Goal: Transaction & Acquisition: Book appointment/travel/reservation

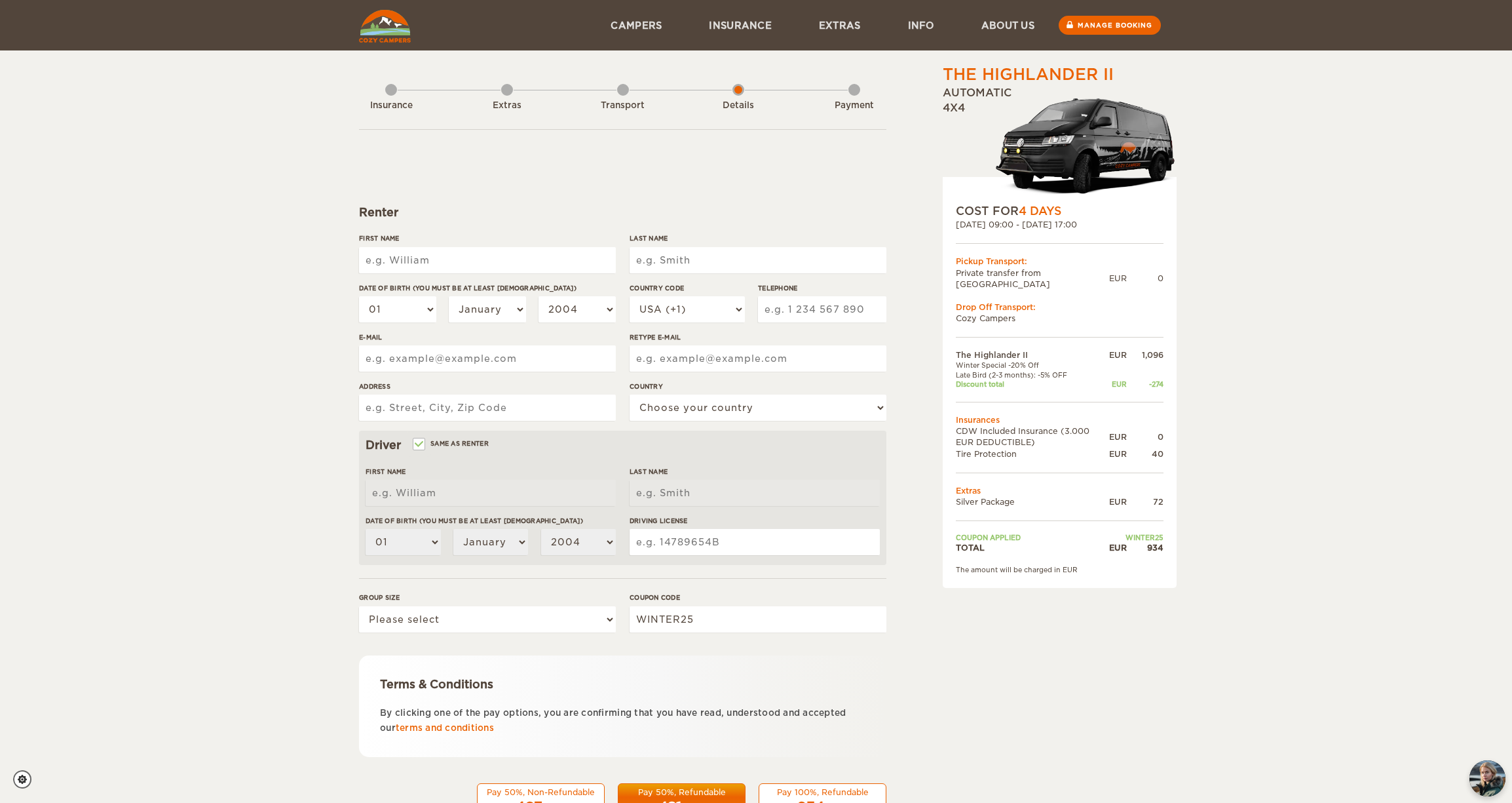
click at [538, 258] on input "First Name" at bounding box center [488, 260] width 256 height 26
click at [268, 405] on div "The Highlander II Expand Collapse Total 934 EUR Automatic 4x4 COST FOR 4 Days […" at bounding box center [756, 426] width 1512 height 852
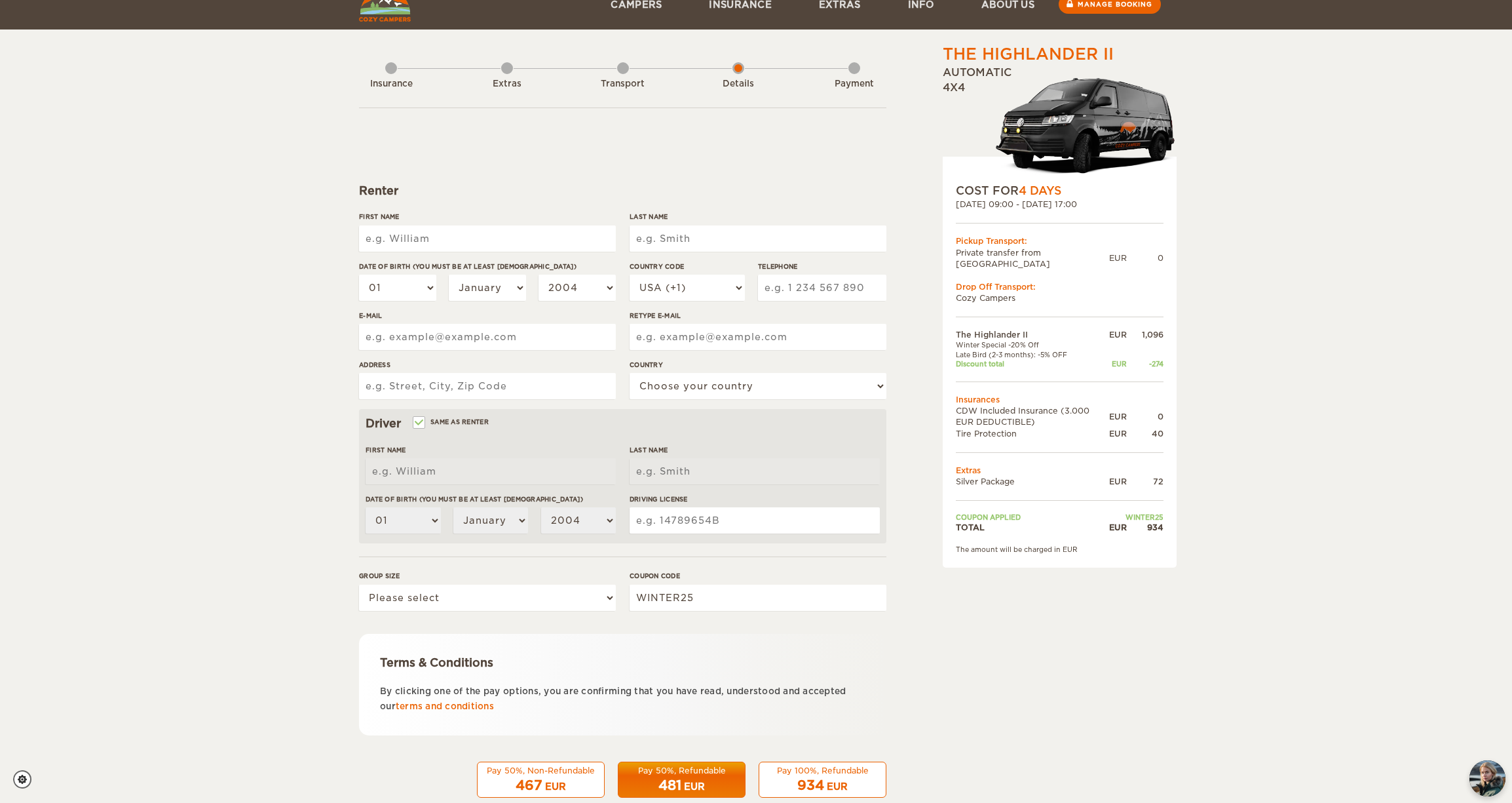
scroll to position [49, 0]
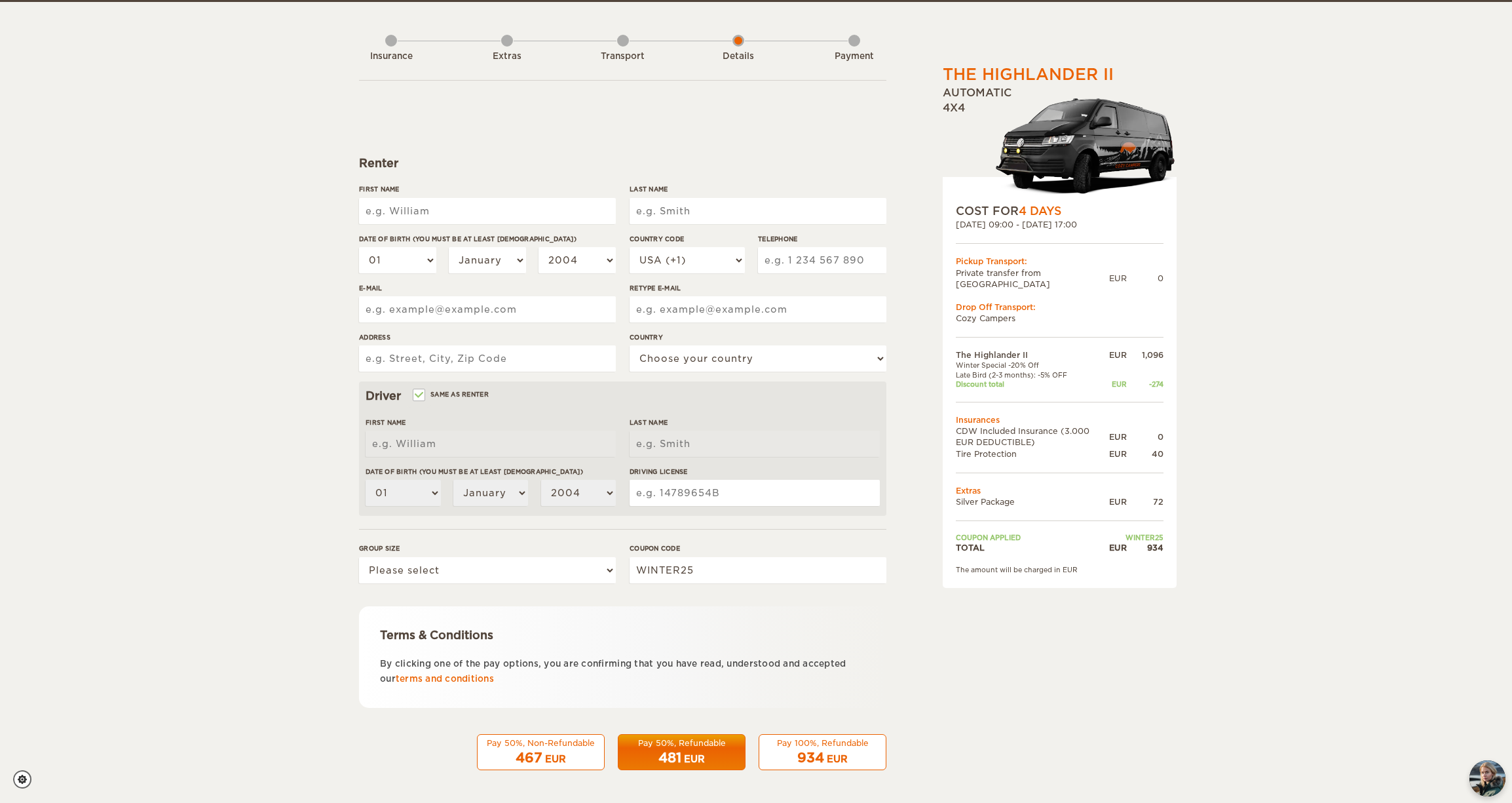
click at [209, 165] on div "The Highlander II Expand Collapse Total 934 EUR Automatic 4x4 COST FOR 4 Days […" at bounding box center [756, 377] width 1512 height 852
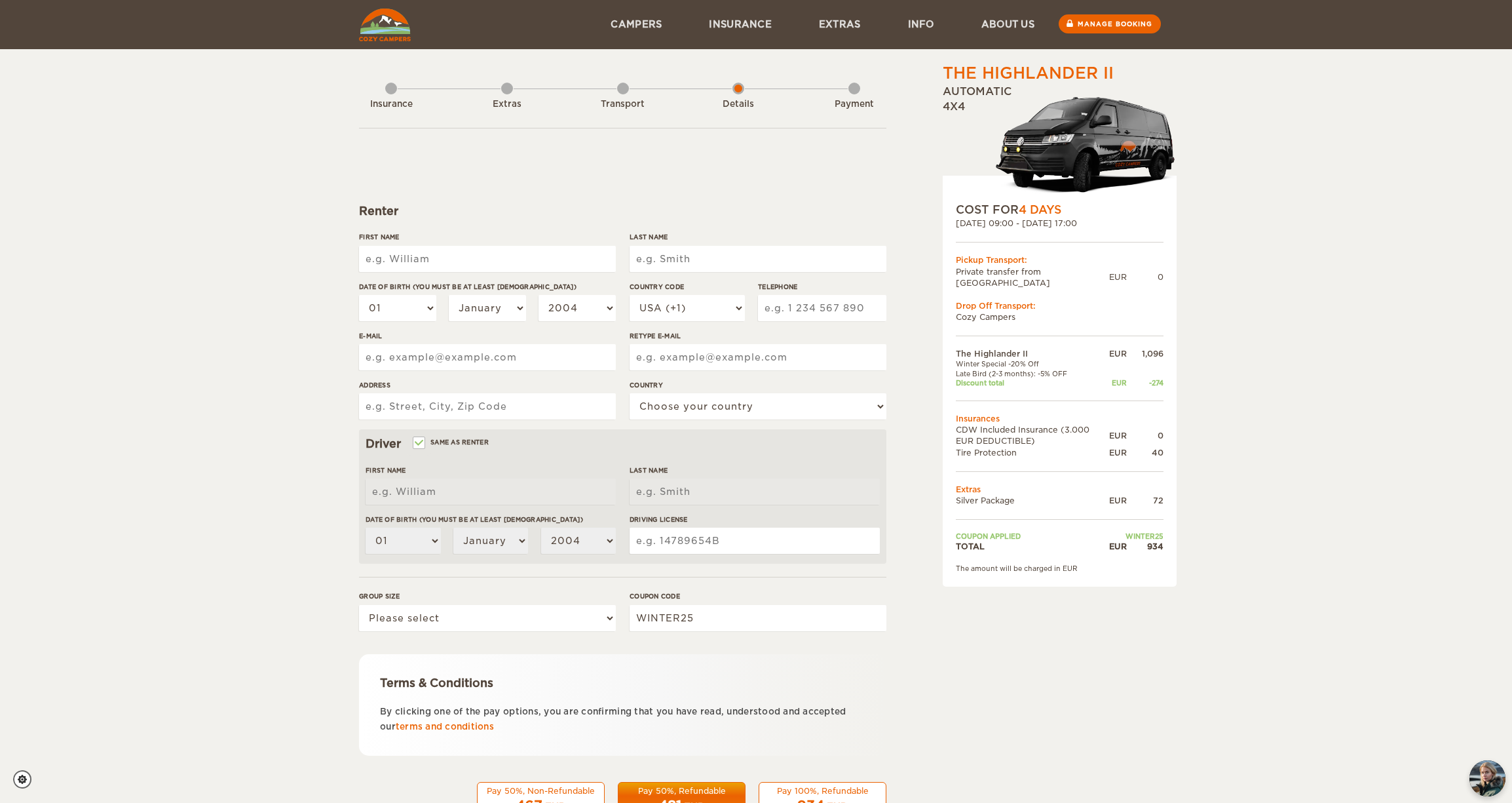
scroll to position [0, 0]
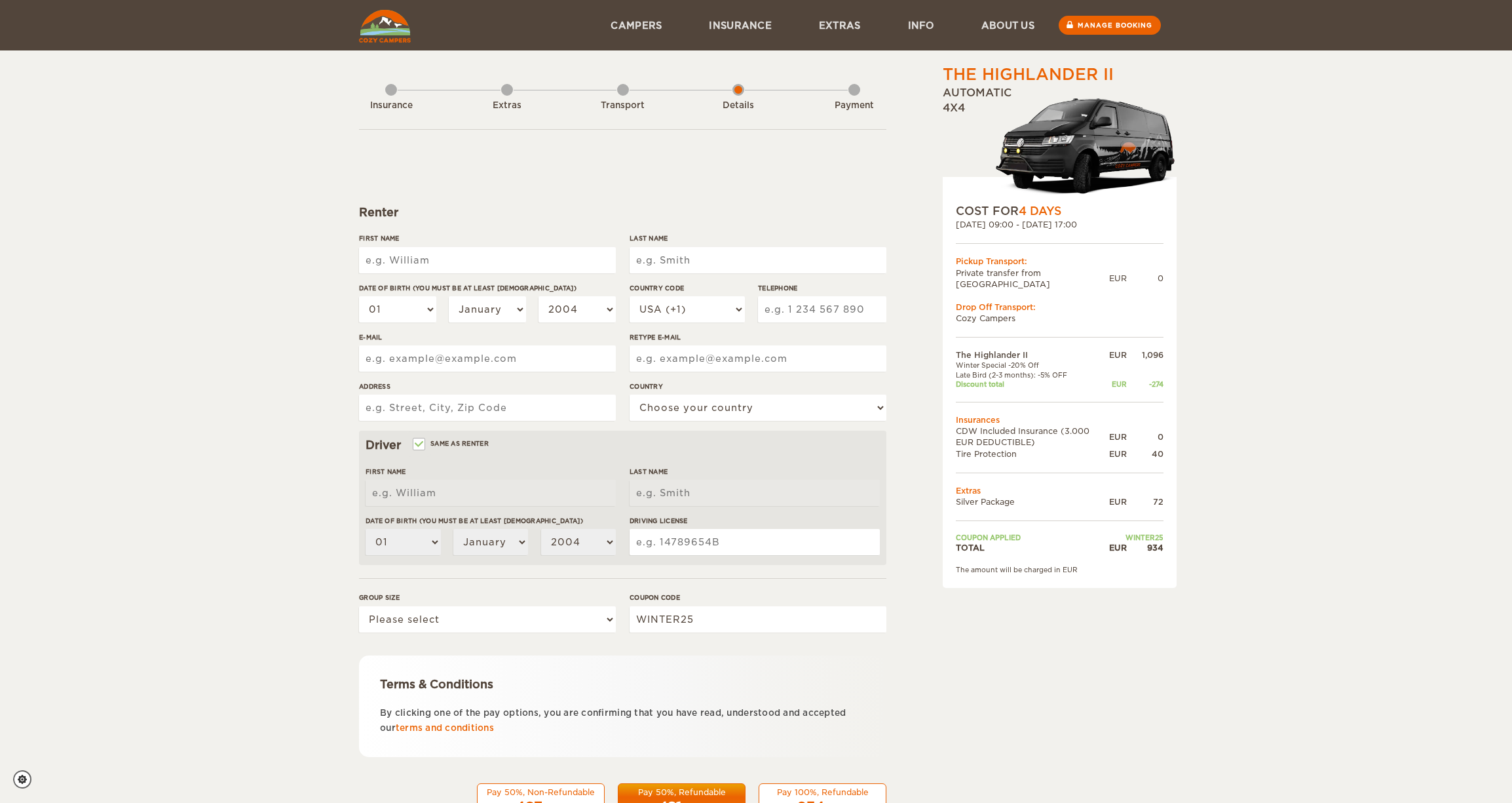
click at [467, 278] on div "First Name" at bounding box center [488, 258] width 256 height 49
click at [467, 265] on input "First Name" at bounding box center [488, 260] width 256 height 26
type input "Helgi"
type input "[PERSON_NAME]"
select select "354"
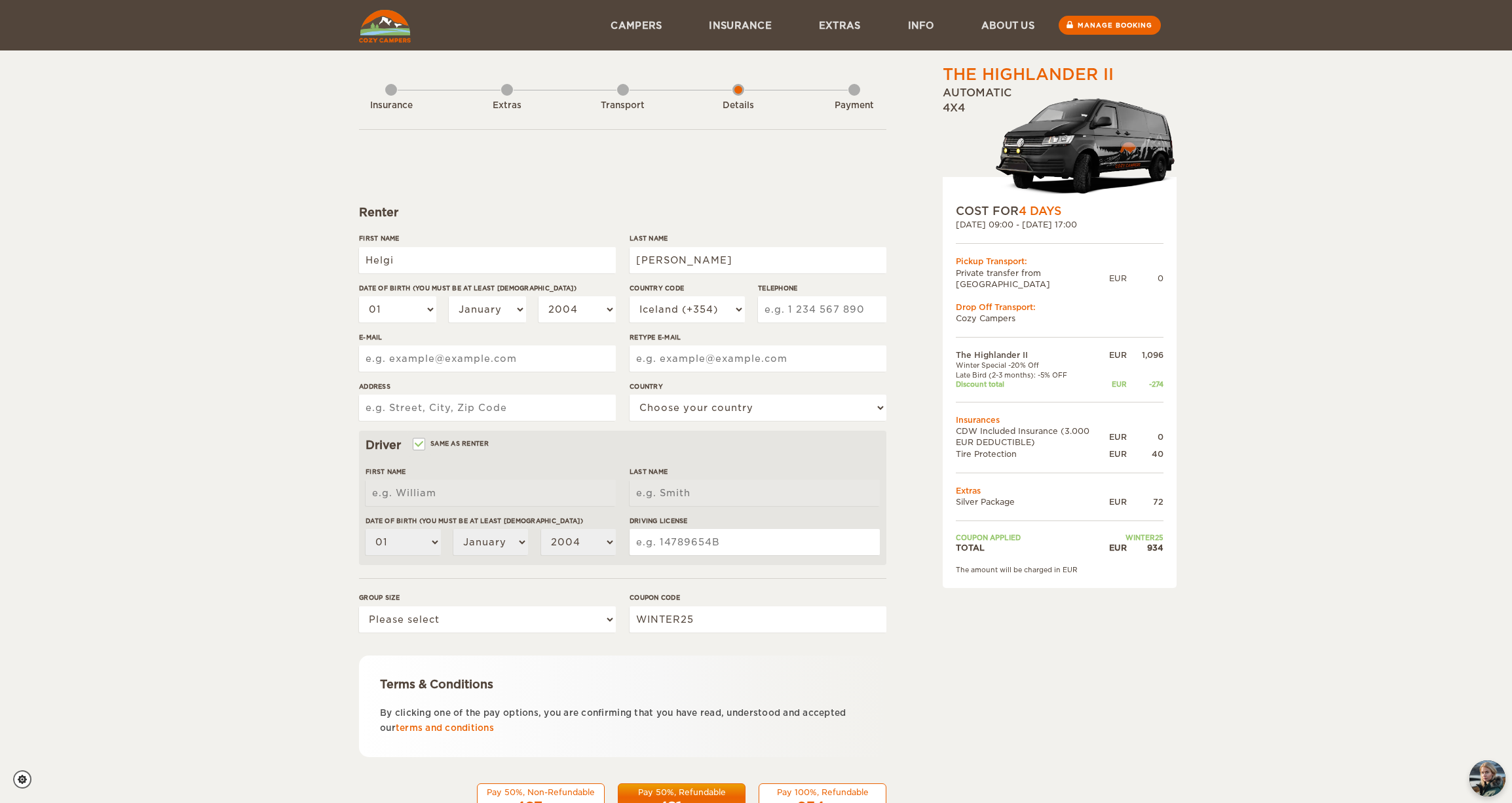
type input "6613899"
type input "[EMAIL_ADDRESS][DOMAIN_NAME]"
type input "Viðarás 31"
select select "93"
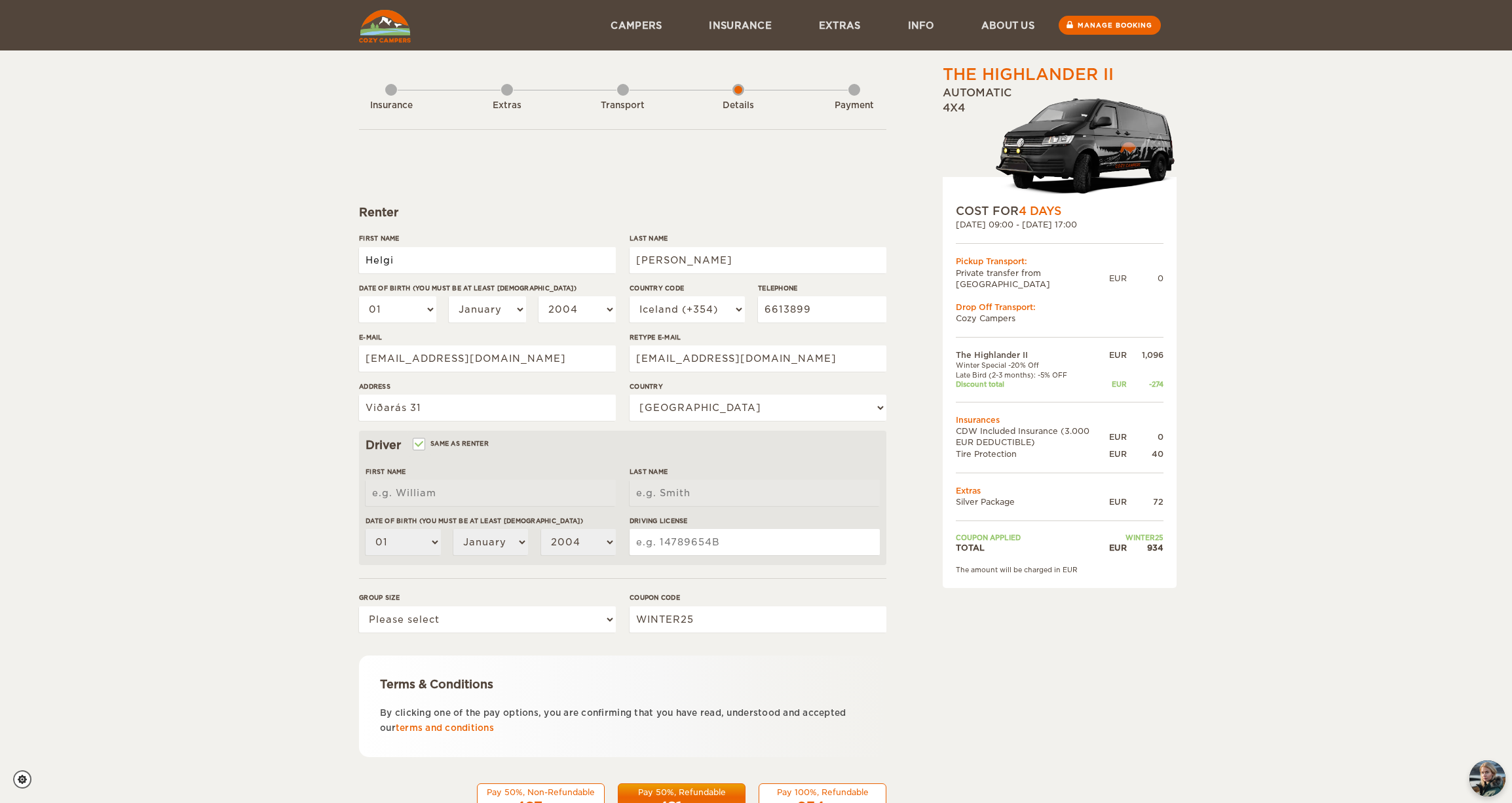
type input "Helgi"
type input "[PERSON_NAME]"
click at [582, 301] on select "2004 2003 2002 2001 2000 1999 1998 1997 1996 1995 1994 1993 1992 1991 1990 1989…" at bounding box center [577, 309] width 78 height 26
select select "1984"
click at [538, 296] on select "2004 2003 2002 2001 2000 1999 1998 1997 1996 1995 1994 1993 1992 1991 1990 1989…" at bounding box center [577, 309] width 78 height 26
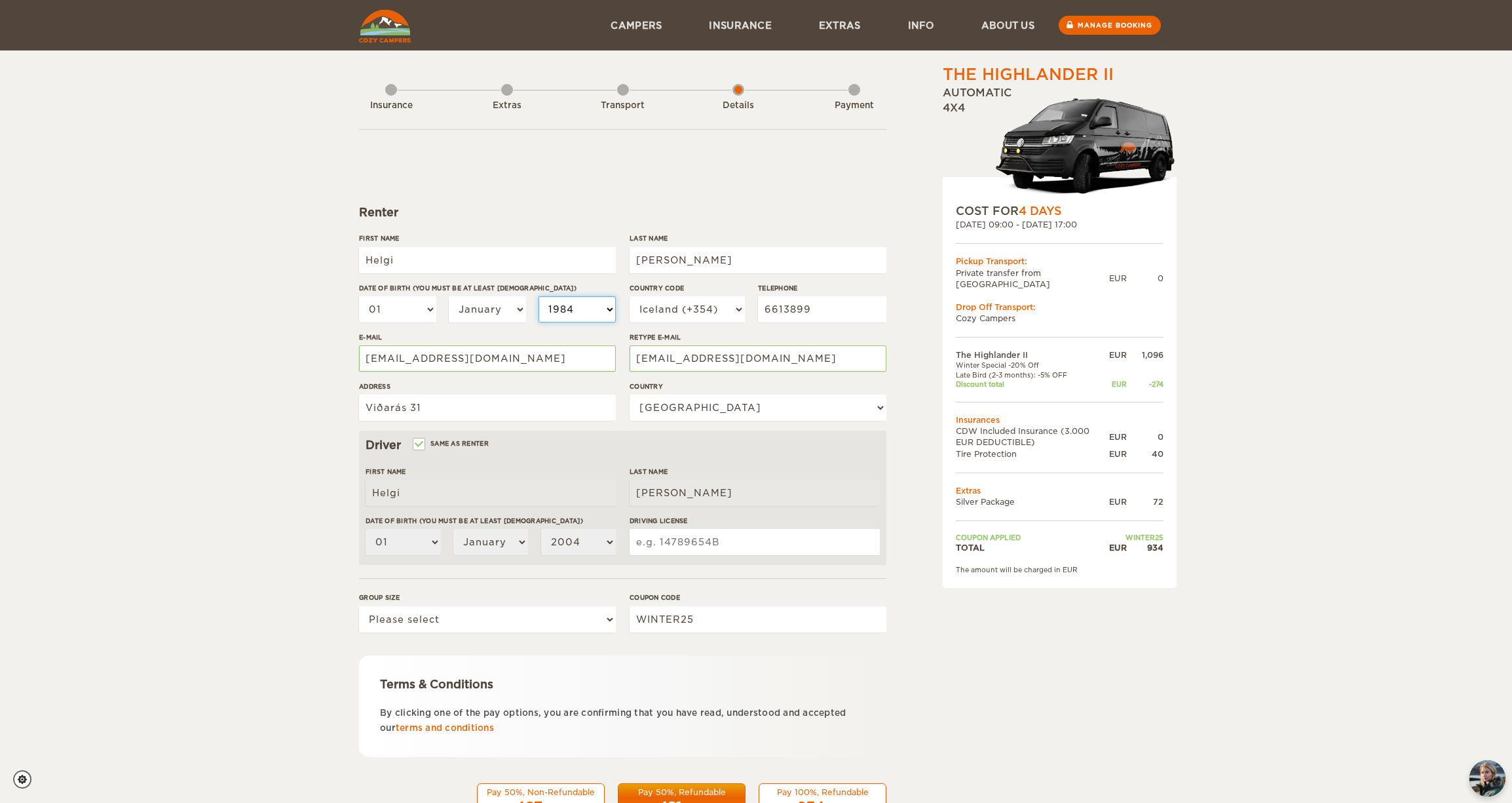
select select "1984"
click at [387, 314] on select "01 02 03 04 05 06 07 08 09 10 11 12 13 14 15 16 17 18 19 20 21 22 23 24 25 26 2…" at bounding box center [398, 309] width 78 height 26
select select "17"
click at [359, 296] on select "01 02 03 04 05 06 07 08 09 10 11 12 13 14 15 16 17 18 19 20 21 22 23 24 25 26 2…" at bounding box center [398, 309] width 78 height 26
select select "17"
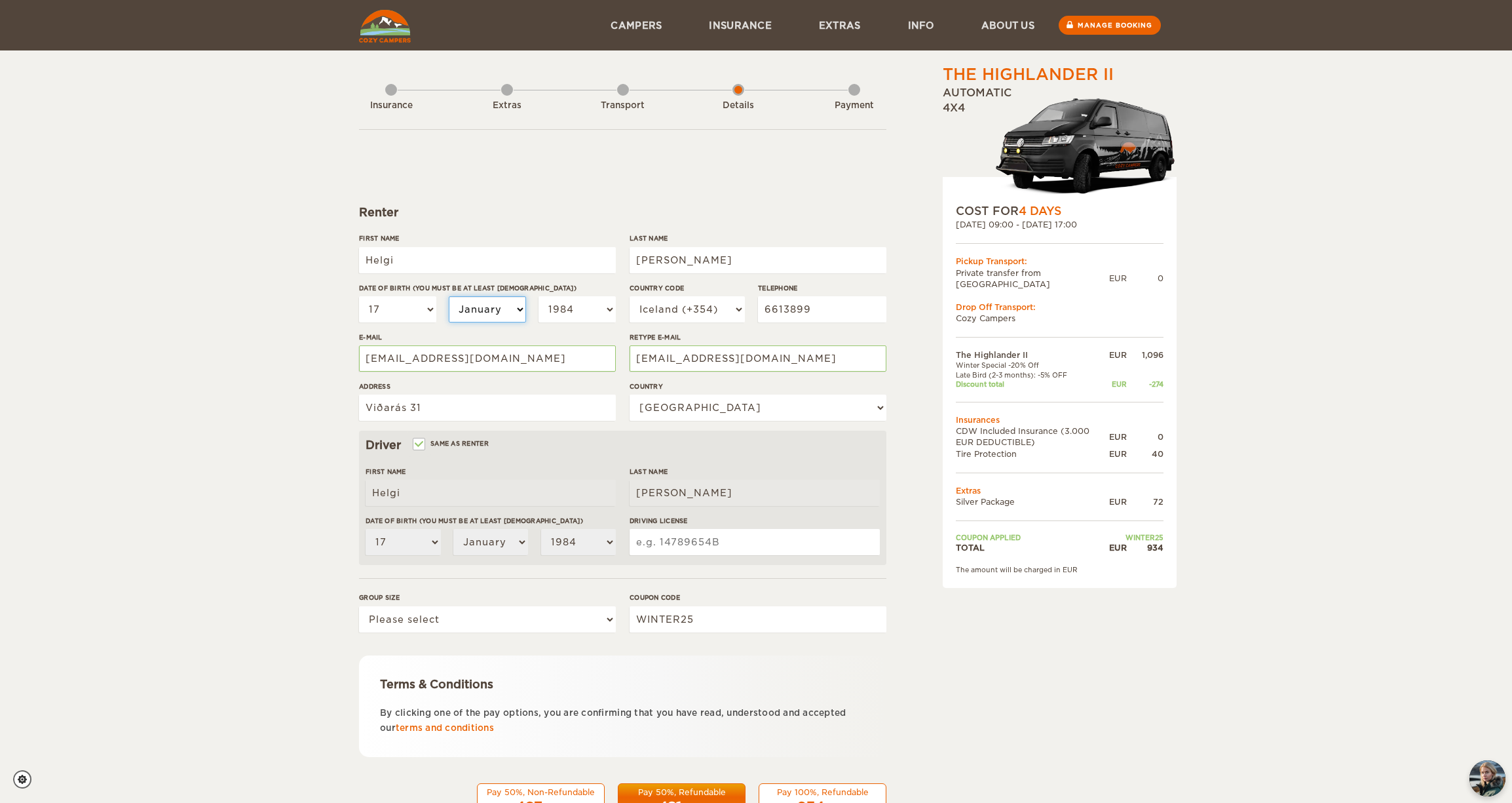
click at [485, 304] on select "January February March April May June July August September October November De…" at bounding box center [487, 309] width 78 height 26
select select "05"
click at [448, 296] on select "January February March April May June July August September October November De…" at bounding box center [487, 309] width 78 height 26
select select "05"
click at [317, 307] on div "The Highlander II Expand Collapse Total 934 EUR Automatic 4x4 COST FOR 4 Days […" at bounding box center [756, 426] width 1512 height 852
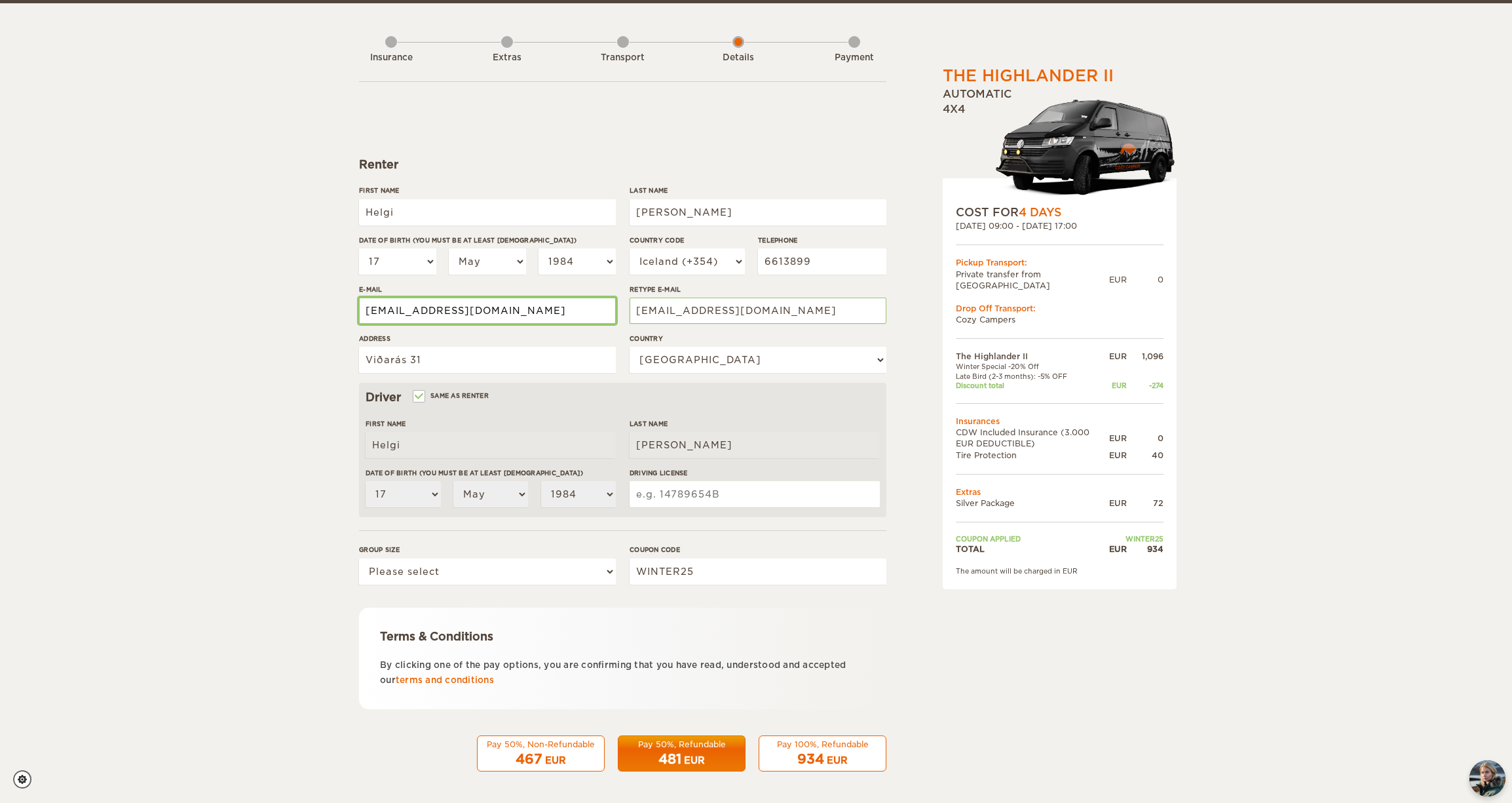
scroll to position [49, 0]
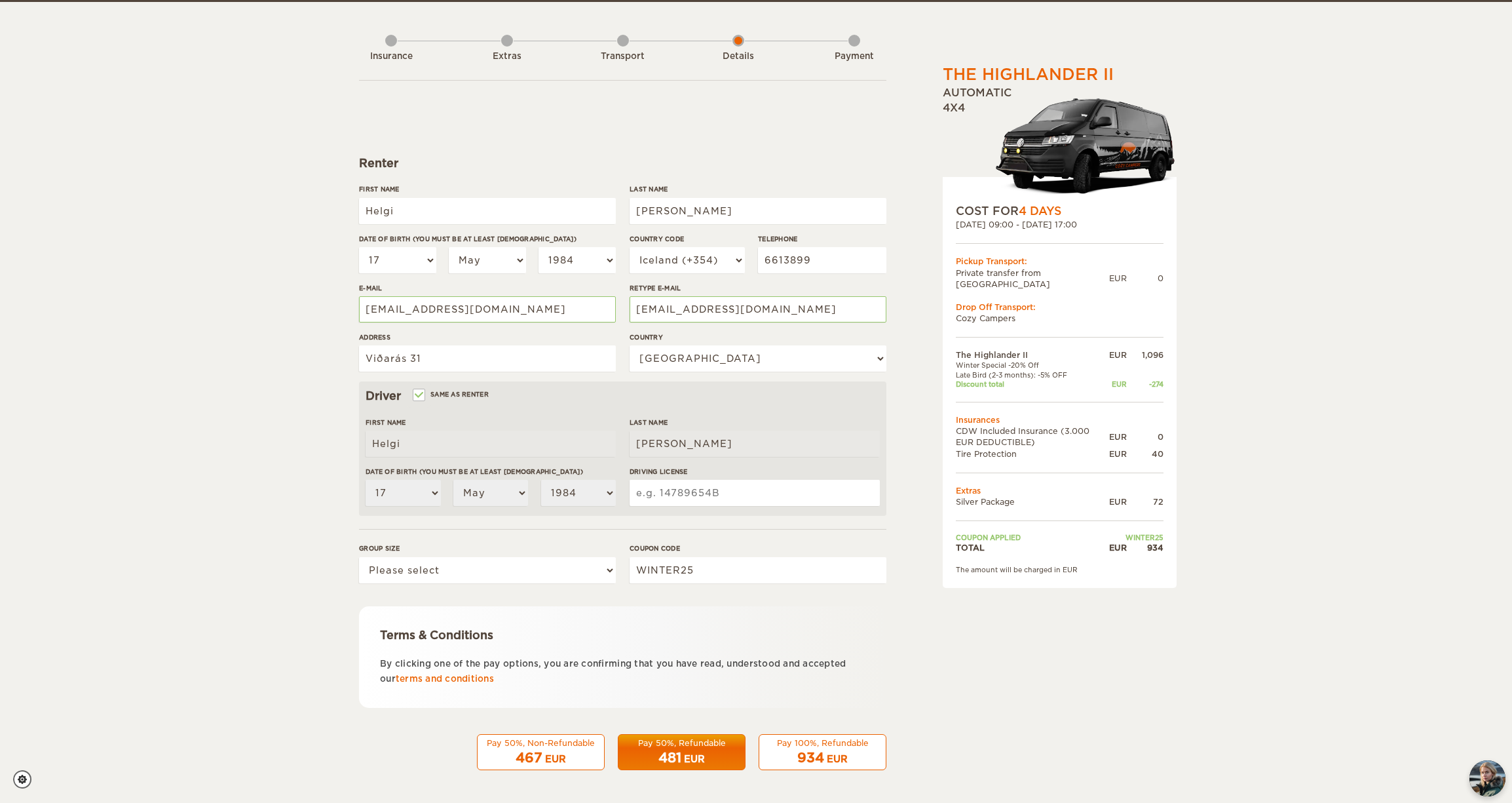
click at [677, 494] on input "Driving License" at bounding box center [754, 493] width 250 height 26
type input "A"
click at [293, 477] on div "The Highlander II Expand Collapse Total 934 EUR Automatic 4x4 COST FOR 4 Days […" at bounding box center [756, 377] width 1512 height 852
click at [292, 445] on div "The Highlander II Expand Collapse Total 934 EUR Automatic 4x4 COST FOR 4 Days […" at bounding box center [756, 377] width 1512 height 852
